Goal: Task Accomplishment & Management: Complete application form

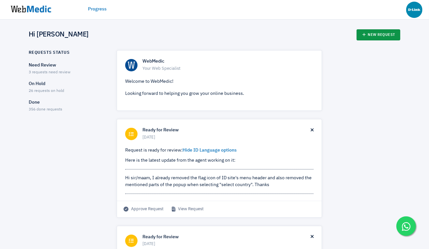
click at [384, 39] on link "New Request" at bounding box center [379, 34] width 44 height 11
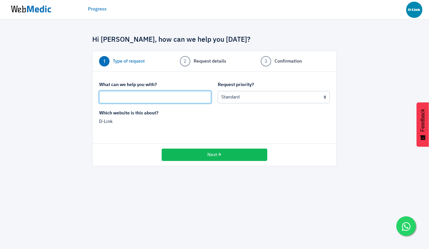
click at [177, 98] on input "text" at bounding box center [155, 97] width 112 height 12
type input "I"
type input "Check google tag for SG website"
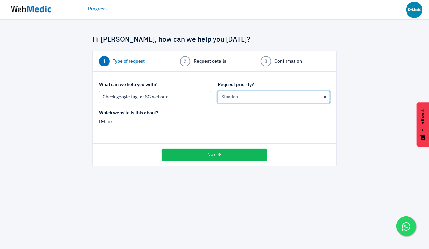
click at [255, 99] on select "Urgent: this is a mission critical issue High: this needs to be prioritized bef…" at bounding box center [274, 97] width 112 height 12
select select "1"
click at [218, 91] on select "Urgent: this is a mission critical issue High: this needs to be prioritized bef…" at bounding box center [274, 97] width 112 height 12
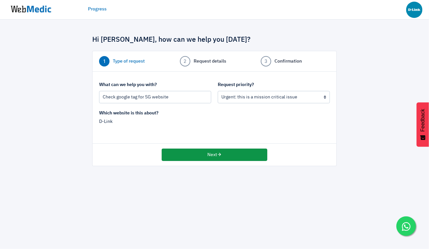
click at [217, 156] on button "Next" at bounding box center [215, 155] width 106 height 12
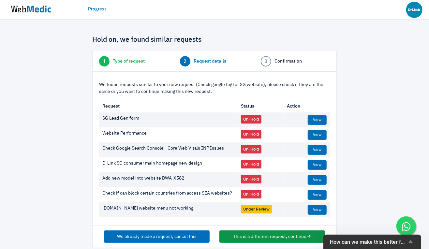
click at [262, 238] on button "This is a different request, continue" at bounding box center [272, 237] width 106 height 12
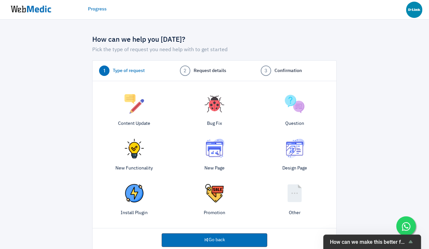
click at [137, 104] on img at bounding box center [135, 104] width 20 height 20
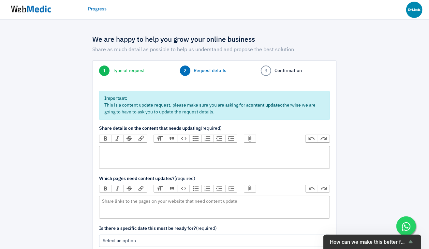
click at [140, 151] on trix-editor at bounding box center [214, 157] width 231 height 23
type trix-editor "<div>H</div>"
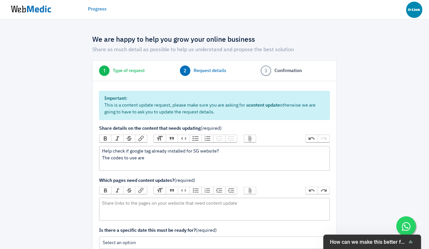
type trix-editor "<div>Help check if google tag already installed for SG website?&nbsp;<br>The co…"
click at [248, 137] on button "Attach Files" at bounding box center [250, 138] width 12 height 7
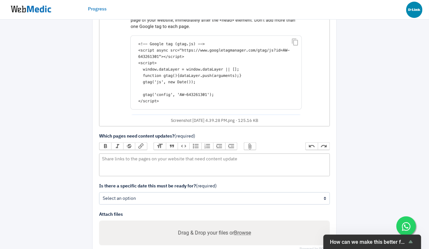
scroll to position [172, 0]
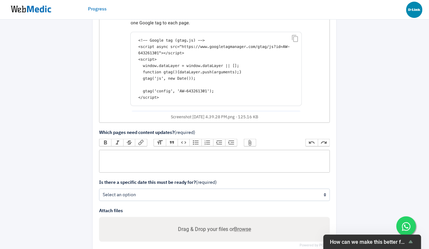
click at [130, 155] on trix-editor at bounding box center [214, 161] width 231 height 23
click at [176, 159] on div "Codes :" at bounding box center [214, 159] width 225 height 14
click at [121, 164] on div "Codes :" at bounding box center [214, 159] width 225 height 14
paste trix-editor "<div>Codes :<br>&lt;!-- Google tag (gtag.js) --&gt;<br>&lt;script async src="ht…"
type trix-editor "<div>Codes :<br>&lt;!-- Google tag (gtag.js) --&gt;<br>&lt;script async src="ht…"
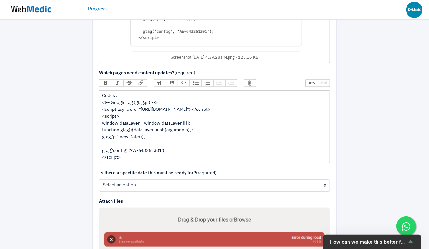
scroll to position [236, 0]
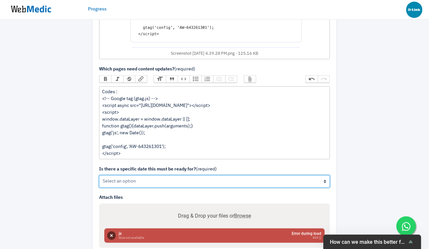
click at [154, 183] on select "Yes No" at bounding box center [214, 181] width 231 height 12
select select "1"
click at [99, 175] on select "Yes No" at bounding box center [214, 181] width 231 height 12
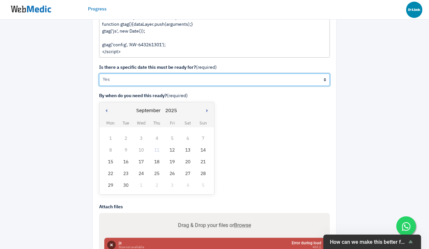
scroll to position [343, 0]
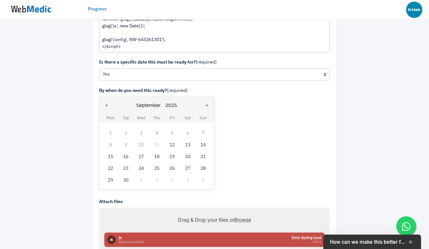
click at [171, 148] on td "12" at bounding box center [172, 145] width 15 height 12
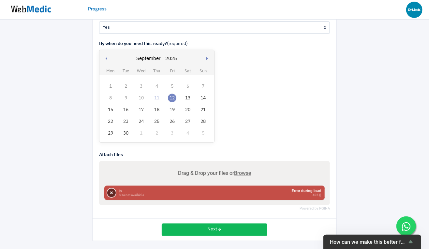
click at [110, 190] on button "Remove" at bounding box center [111, 193] width 8 height 8
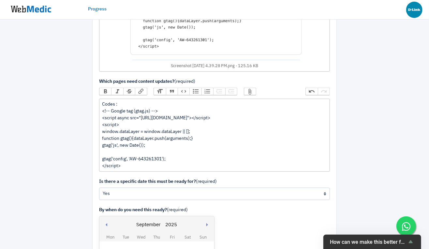
scroll to position [370, 0]
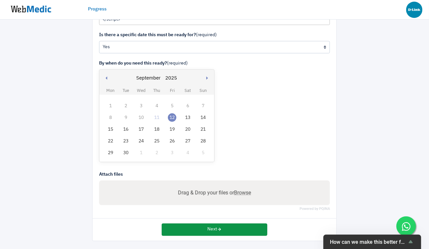
click at [208, 233] on button "Next" at bounding box center [215, 230] width 106 height 12
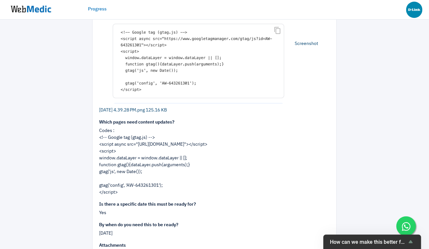
scroll to position [218, 0]
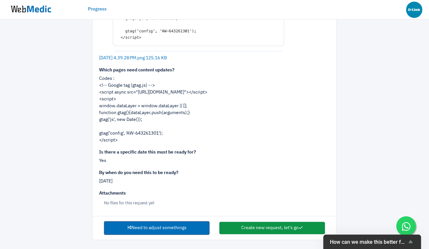
click at [243, 224] on button "Create new request, let's go" at bounding box center [272, 228] width 106 height 12
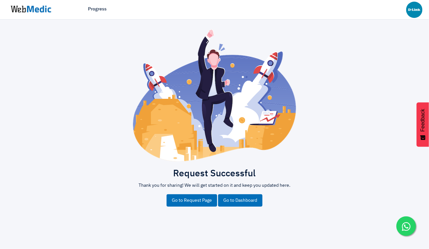
click at [241, 204] on link "Go to Dashboard" at bounding box center [240, 200] width 44 height 12
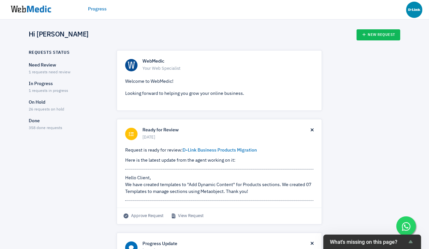
click at [46, 86] on p "In Progress" at bounding box center [67, 84] width 77 height 7
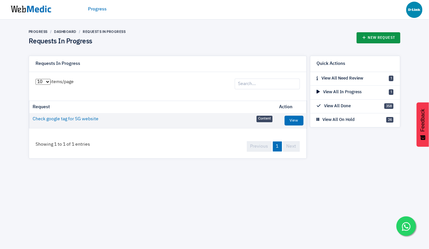
click at [379, 38] on link "New Request" at bounding box center [379, 37] width 44 height 11
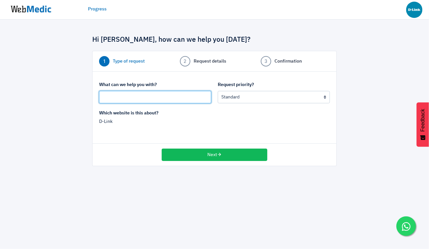
click at [191, 94] on input "text" at bounding box center [155, 97] width 112 height 12
type input "Add Google Events for SG"
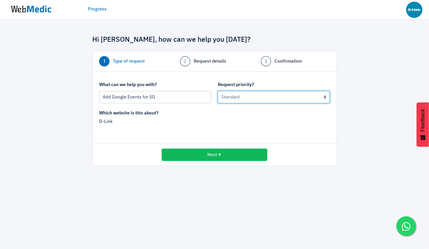
click at [265, 96] on select "Urgent: this is a mission critical issue High: this needs to be prioritized bef…" at bounding box center [274, 97] width 112 height 12
select select "1"
click at [218, 91] on select "Urgent: this is a mission critical issue High: this needs to be prioritized bef…" at bounding box center [274, 97] width 112 height 12
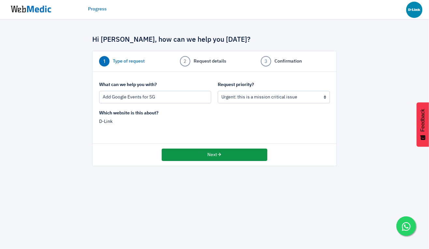
click at [197, 157] on button "Next" at bounding box center [215, 155] width 106 height 12
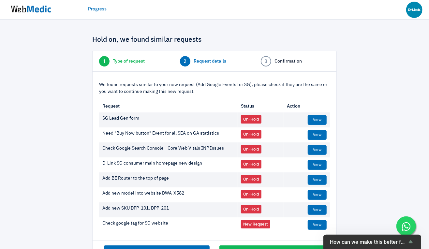
scroll to position [23, 0]
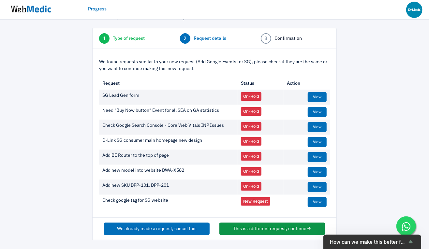
click at [265, 229] on button "This is a different request, continue" at bounding box center [272, 229] width 106 height 12
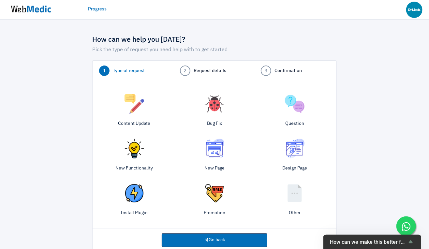
click at [137, 106] on img at bounding box center [135, 104] width 20 height 20
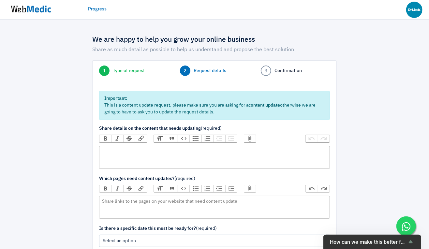
click at [184, 150] on trix-editor at bounding box center [214, 157] width 231 height 23
type trix-editor "<div>Emailed google event snippets code for SG website, help see if can use</di…"
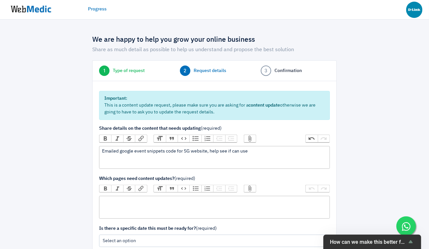
click at [170, 202] on trix-editor at bounding box center [214, 207] width 231 height 23
type trix-editor "<div>SG website</div>"
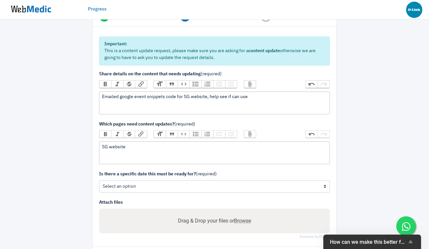
scroll to position [56, 0]
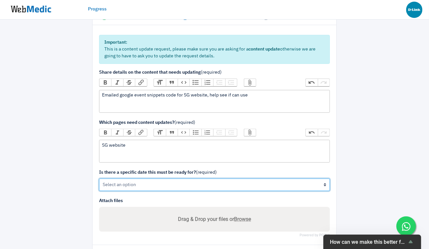
click at [146, 183] on select "Yes No" at bounding box center [214, 185] width 231 height 12
select select "1"
click at [99, 179] on select "Yes No" at bounding box center [214, 185] width 231 height 12
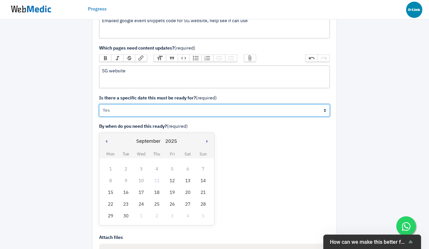
scroll to position [134, 0]
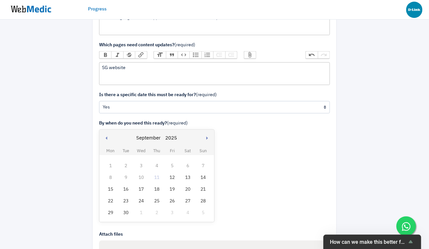
click at [176, 175] on div "12" at bounding box center [172, 177] width 8 height 8
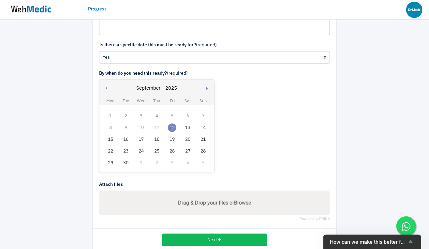
scroll to position [194, 0]
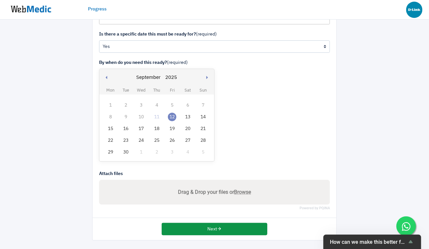
click at [229, 225] on button "Next" at bounding box center [215, 229] width 106 height 12
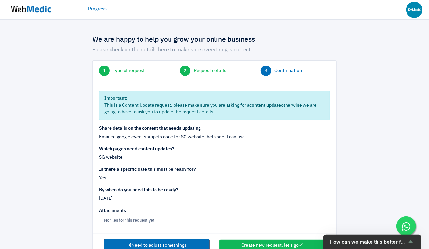
scroll to position [18, 0]
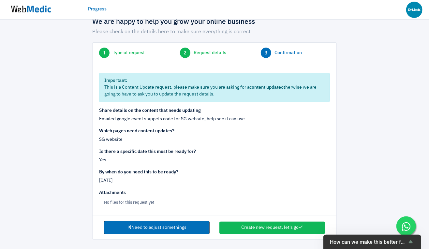
click at [168, 225] on link "Need to adjust somethings" at bounding box center [157, 228] width 106 height 14
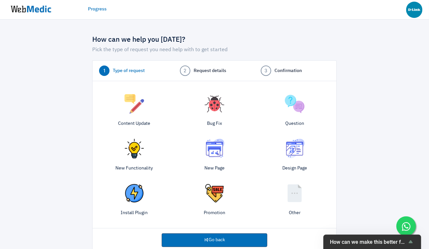
click at [147, 105] on div "Content Update" at bounding box center [134, 111] width 80 height 41
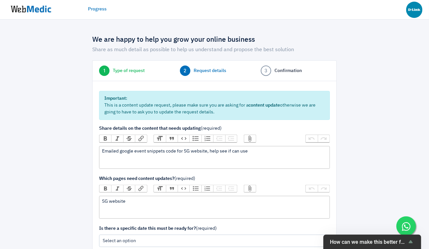
click at [254, 151] on div "Emailed google event snippets code for SG website, help see if can use" at bounding box center [214, 151] width 225 height 7
type trix-editor "<div>Emailed google event snippets code for SG website, help see if can use.&nb…"
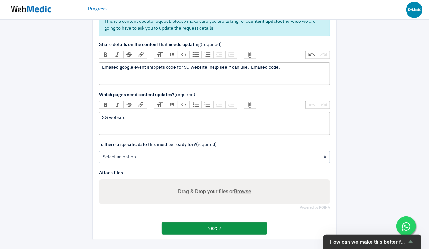
click at [221, 230] on icon "button" at bounding box center [219, 228] width 5 height 5
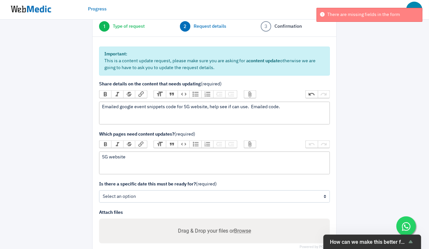
scroll to position [123, 0]
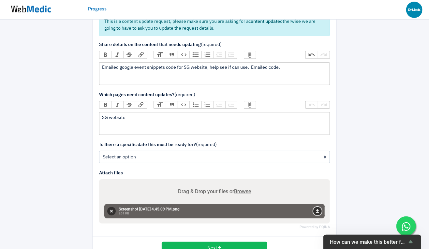
click at [316, 211] on button "Upload" at bounding box center [317, 211] width 8 height 8
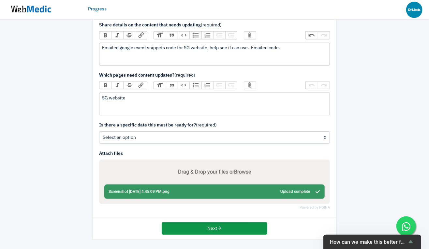
click at [194, 230] on button "Next" at bounding box center [215, 228] width 106 height 12
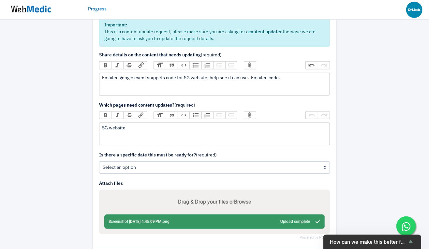
scroll to position [111, 0]
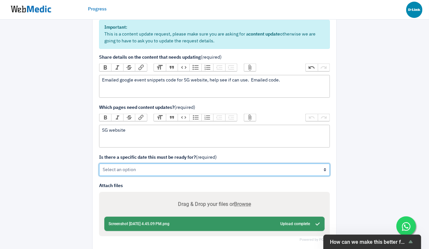
click at [170, 168] on select "Yes No" at bounding box center [214, 170] width 231 height 12
select select "1"
click at [99, 164] on select "Yes No" at bounding box center [214, 170] width 231 height 12
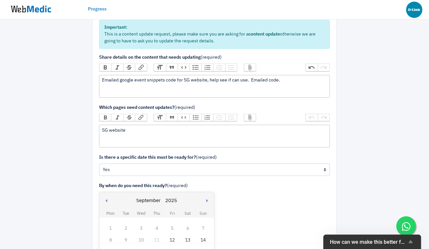
click at [172, 238] on div "12" at bounding box center [172, 240] width 8 height 8
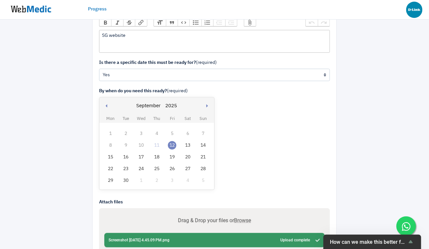
scroll to position [253, 0]
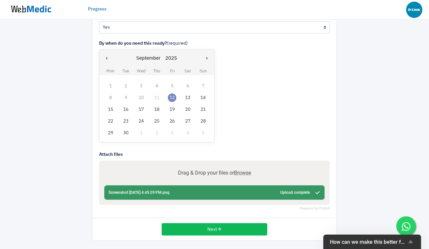
click at [206, 221] on div "Next" at bounding box center [215, 229] width 244 height 22
click at [207, 227] on button "Next" at bounding box center [215, 229] width 106 height 12
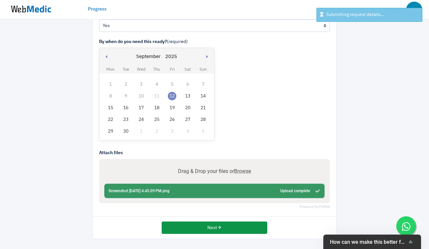
scroll to position [214, 0]
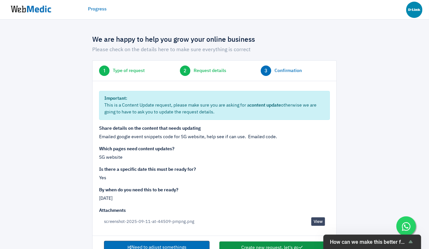
click at [243, 246] on button "Create new request, let's go" at bounding box center [272, 248] width 106 height 12
